Goal: Transaction & Acquisition: Purchase product/service

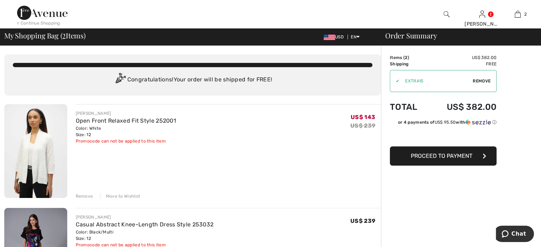
scroll to position [71, 0]
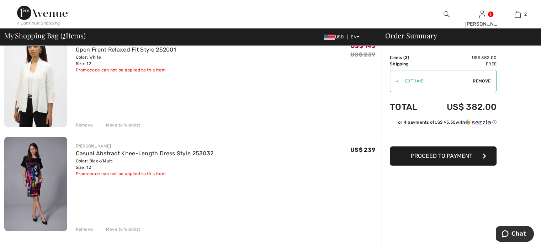
click at [442, 155] on span "Proceed to Payment" at bounding box center [442, 156] width 62 height 7
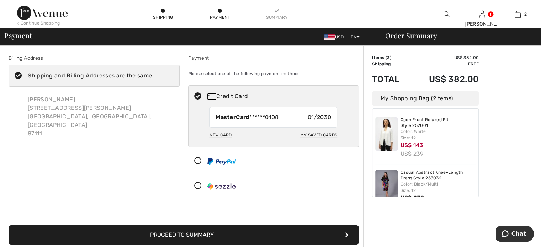
scroll to position [14, 0]
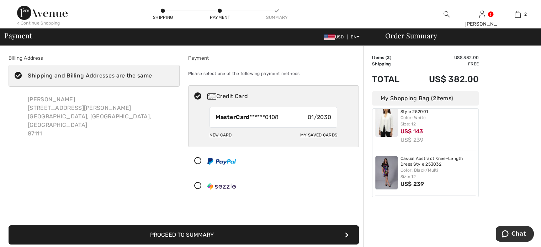
click at [179, 233] on button "Proceed to Summary" at bounding box center [184, 235] width 350 height 19
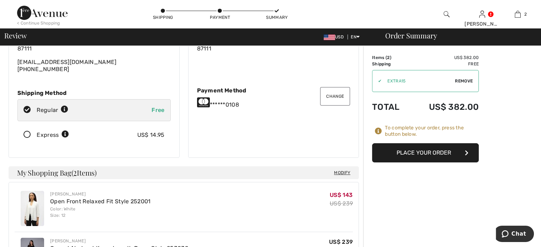
scroll to position [71, 0]
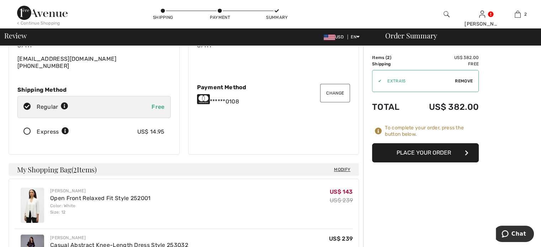
click at [421, 152] on button "Place Your Order" at bounding box center [425, 152] width 107 height 19
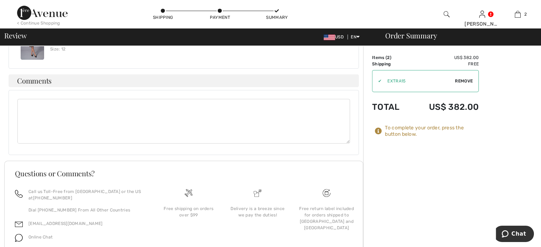
scroll to position [285, 0]
